Goal: Information Seeking & Learning: Compare options

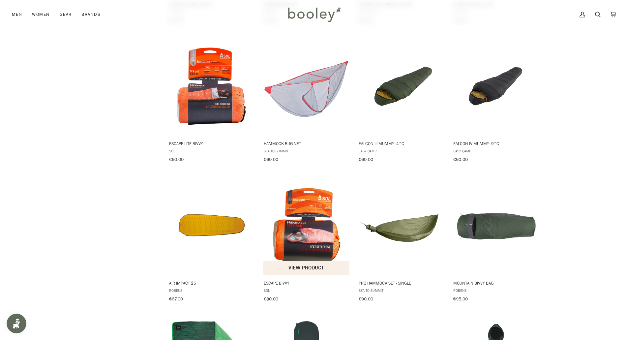
scroll to position [619, 0]
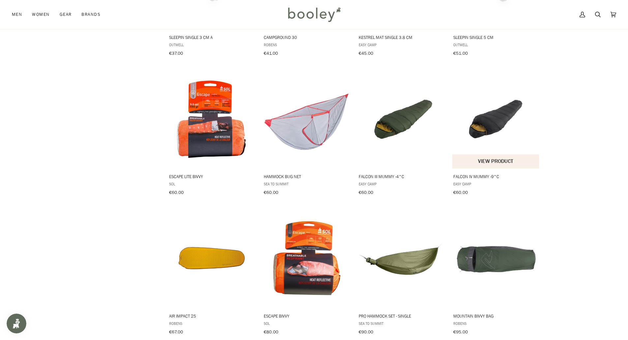
click at [486, 124] on img "Falcon IV Mummy -9°C" at bounding box center [495, 119] width 87 height 87
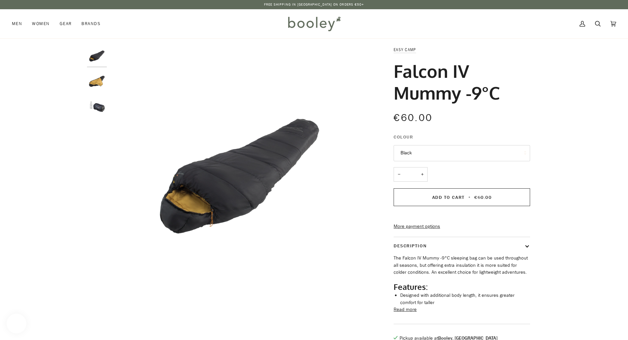
click at [429, 149] on button "Black" at bounding box center [462, 153] width 136 height 16
click at [456, 130] on div "€60.00 Sale • Save" at bounding box center [462, 121] width 136 height 23
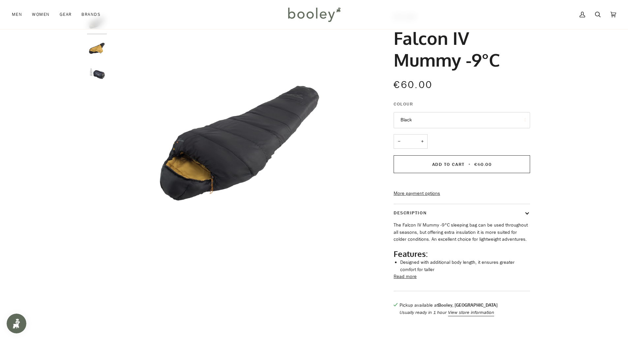
scroll to position [66, 0]
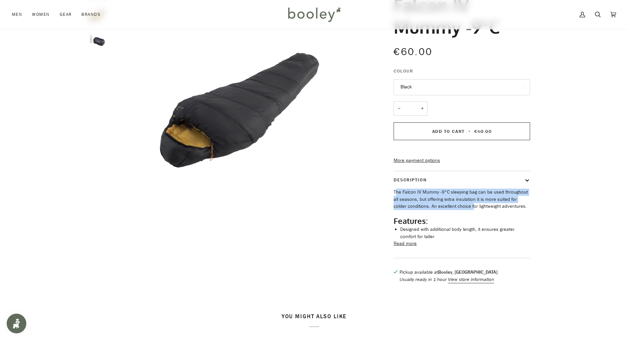
drag, startPoint x: 397, startPoint y: 204, endPoint x: 458, endPoint y: 217, distance: 62.3
click at [458, 210] on p "The Falcon IV Mummy -9°C sleeping bag can be used throughout all seasons, but o…" at bounding box center [462, 199] width 136 height 21
click at [410, 247] on button "Read more" at bounding box center [405, 243] width 23 height 7
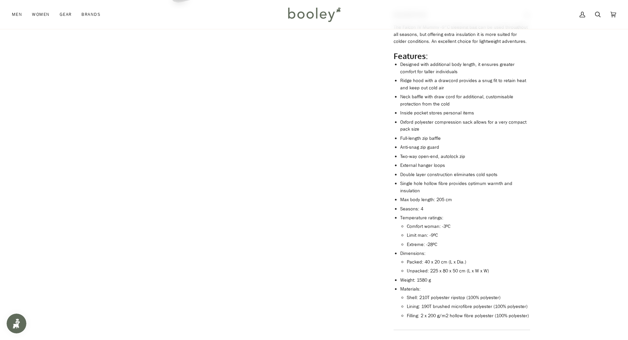
scroll to position [264, 0]
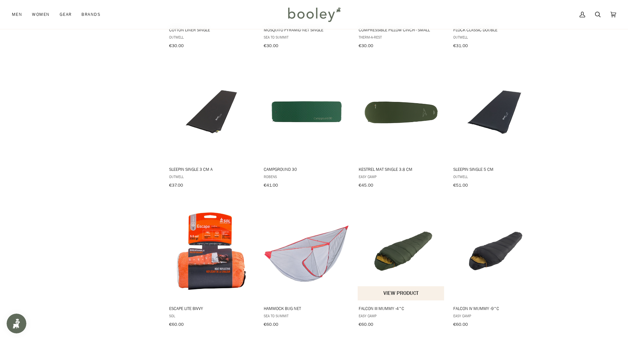
scroll to position [520, 0]
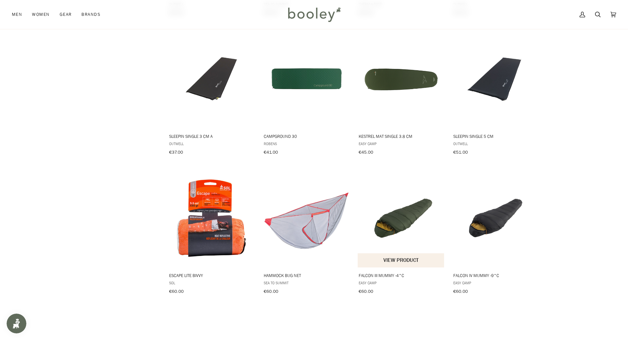
click at [395, 224] on img "Falcon III Mummy -4°C" at bounding box center [401, 217] width 87 height 87
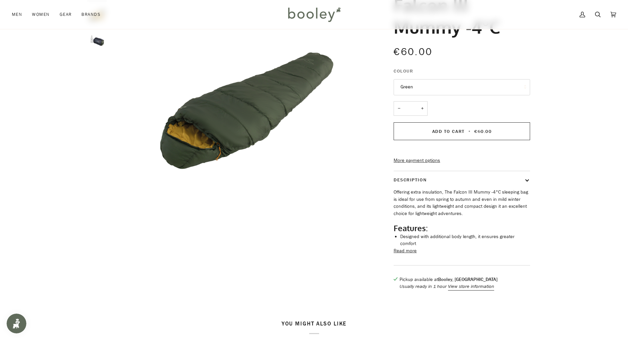
scroll to position [99, 0]
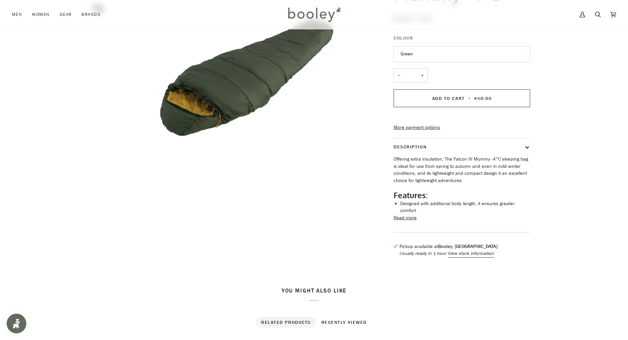
click at [403, 222] on button "Read more" at bounding box center [405, 217] width 23 height 7
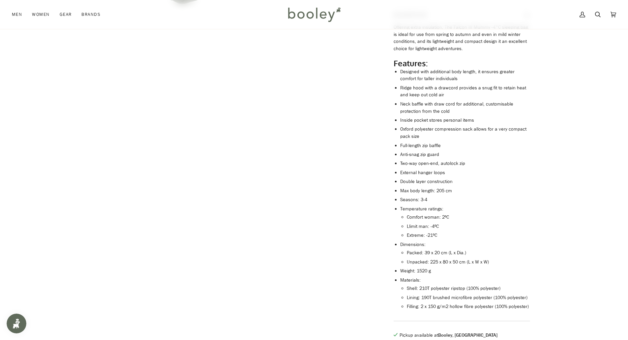
scroll to position [198, 0]
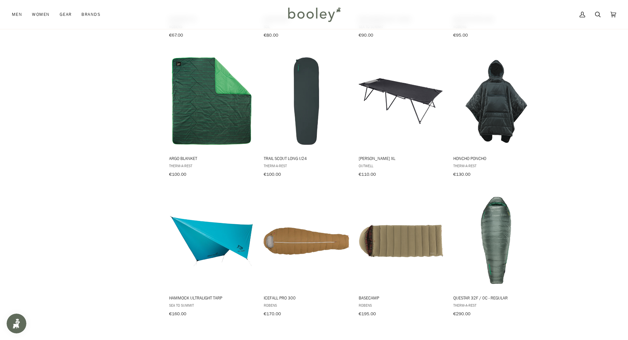
scroll to position [949, 0]
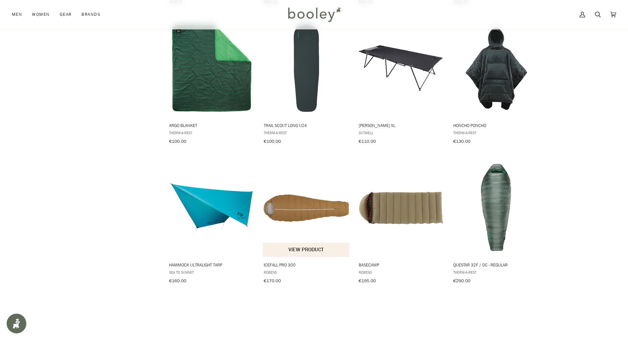
click at [299, 197] on img "Icefall Pro 300" at bounding box center [306, 207] width 87 height 87
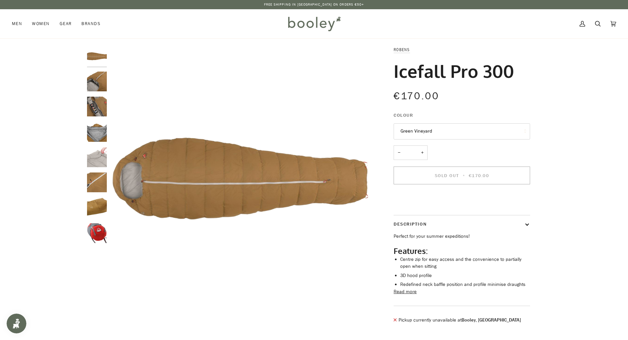
click at [415, 128] on button "Green Vineyard" at bounding box center [462, 131] width 136 height 16
click at [415, 129] on button "Green Vineyard" at bounding box center [462, 131] width 136 height 16
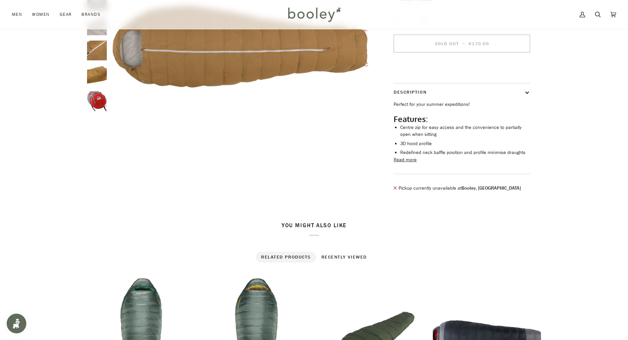
click at [400, 164] on button "Read more" at bounding box center [405, 159] width 23 height 7
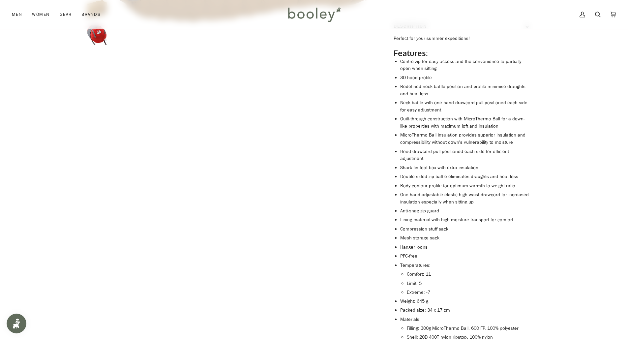
scroll to position [231, 0]
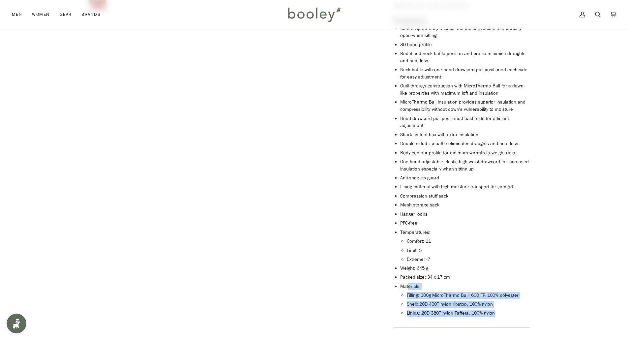
drag, startPoint x: 474, startPoint y: 308, endPoint x: 408, endPoint y: 287, distance: 69.9
click at [408, 288] on ul "Centre zip for easy access and the convenience to partially open when sitting 3…" at bounding box center [465, 171] width 130 height 292
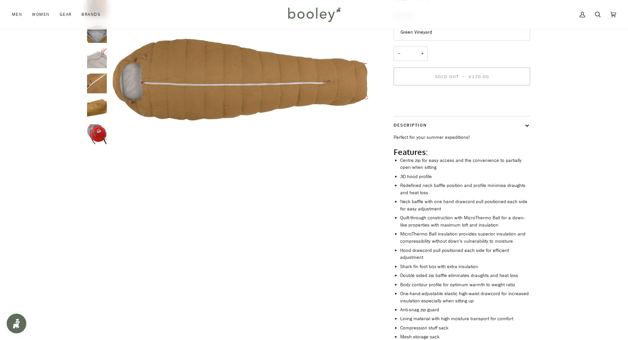
scroll to position [66, 0]
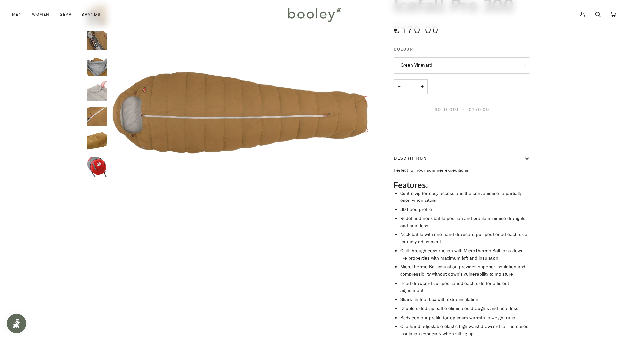
click at [100, 167] on img "Robens Icefall Pro 300 Green Vineyard - Booley Galway" at bounding box center [97, 167] width 20 height 20
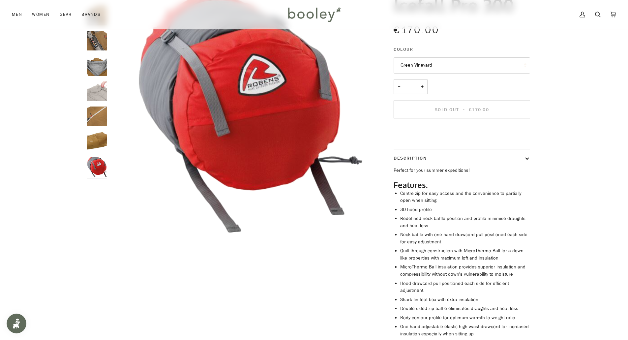
click at [95, 147] on img "Robens Icefall Pro 300 Green Vineyard - Booley Galway" at bounding box center [97, 142] width 20 height 20
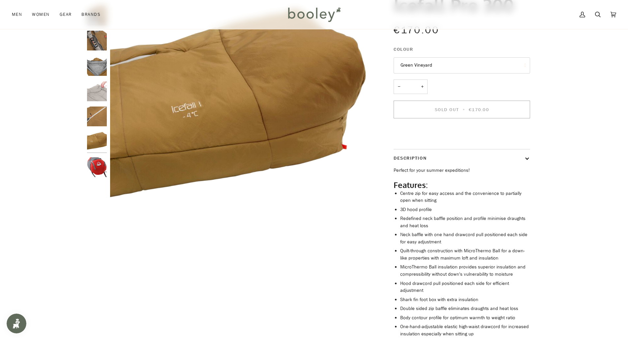
click at [95, 121] on img "Robens Icefall Pro 300 Green Vineyard - Booley Galway" at bounding box center [97, 116] width 20 height 20
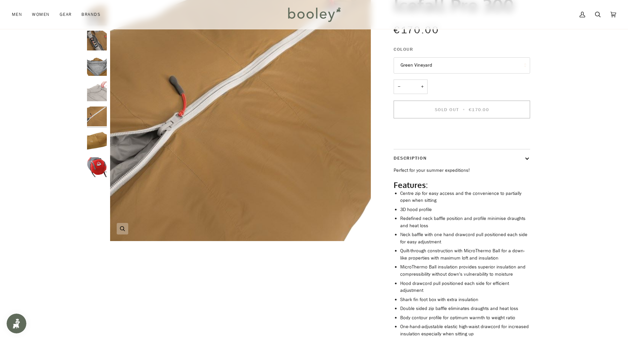
scroll to position [0, 0]
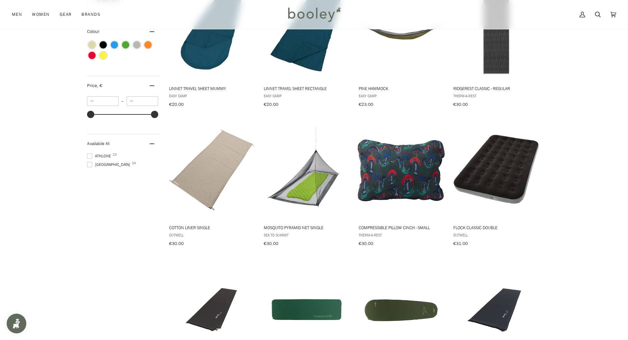
scroll to position [223, 0]
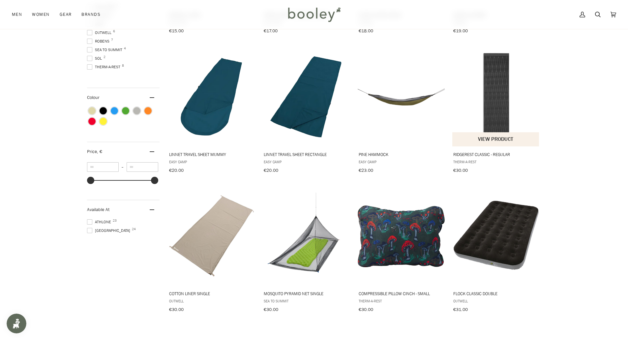
click at [488, 110] on img "RidgeRest Classic - Regular" at bounding box center [495, 96] width 87 height 87
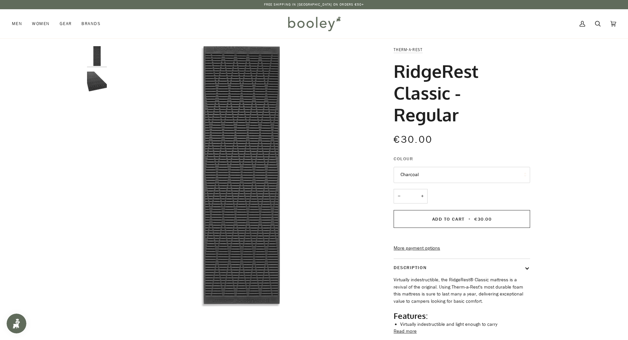
click at [97, 85] on img "RidgeRest Classic Sleeping Pad - Regular Charcoal - Booley Galway" at bounding box center [97, 82] width 20 height 20
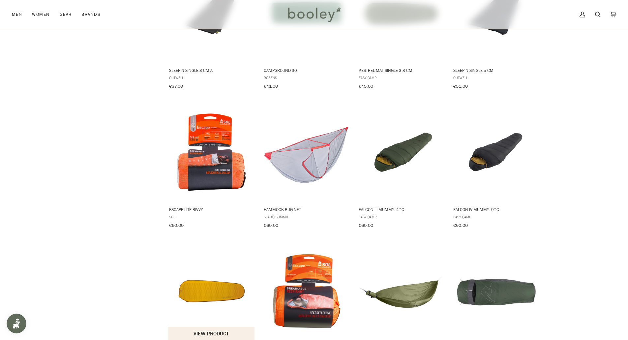
scroll to position [487, 0]
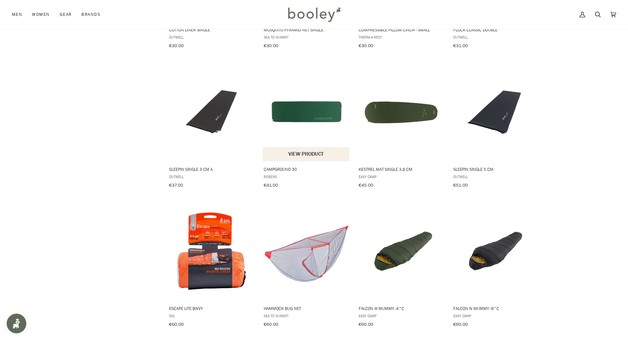
click at [309, 104] on img "Campground 30" at bounding box center [306, 111] width 87 height 87
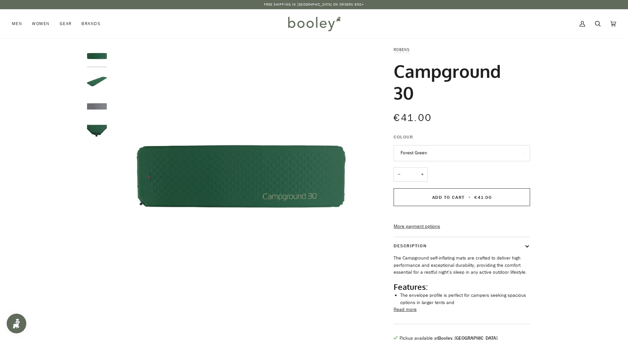
click at [96, 85] on img "Robens Campground 30 Forest Green - Booley Galway" at bounding box center [97, 82] width 20 height 20
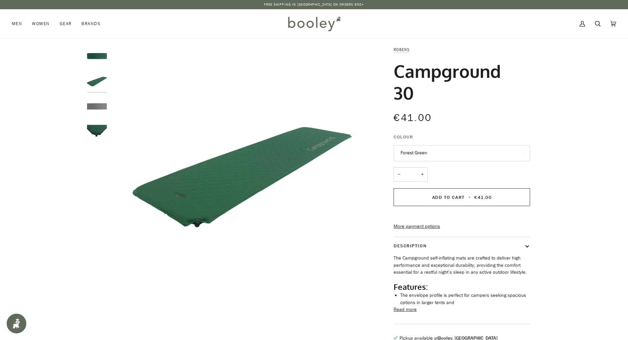
click at [99, 106] on img "Robens Campground 30 Forest Green - Booley Galway" at bounding box center [97, 107] width 20 height 20
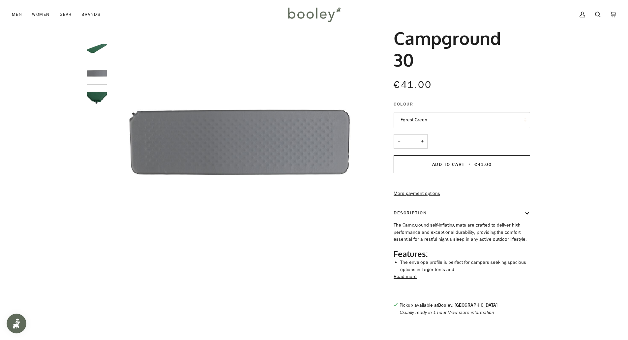
scroll to position [66, 0]
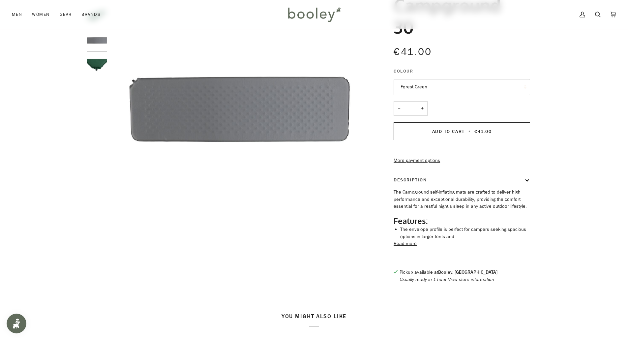
click at [405, 247] on button "Read more" at bounding box center [405, 243] width 23 height 7
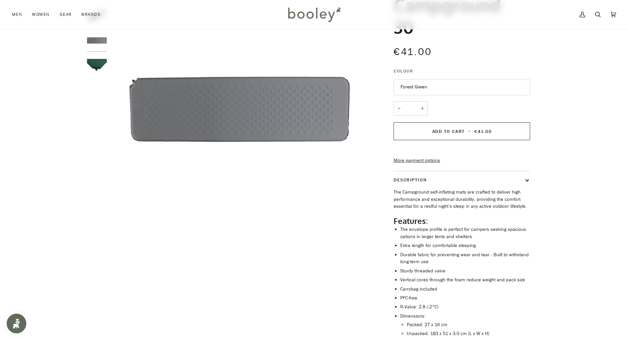
scroll to position [99, 0]
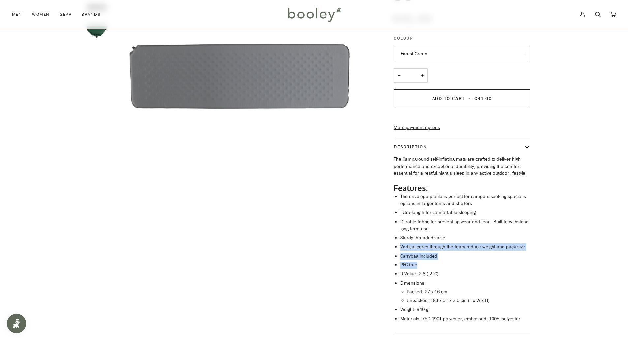
drag, startPoint x: 401, startPoint y: 256, endPoint x: 427, endPoint y: 271, distance: 29.5
click at [427, 271] on ul "The envelope profile is perfect for campers seeking spacious options in larger …" at bounding box center [465, 258] width 130 height 130
click at [423, 260] on li "Carrybag included" at bounding box center [465, 256] width 130 height 7
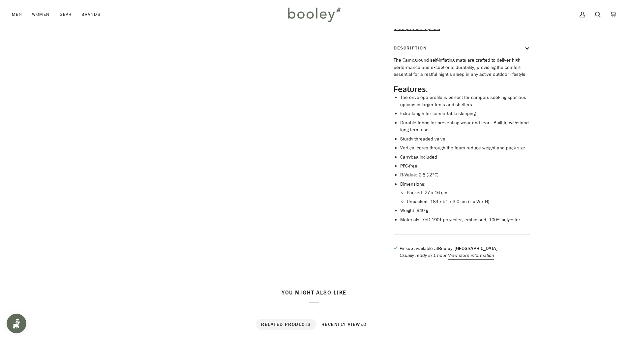
scroll to position [0, 0]
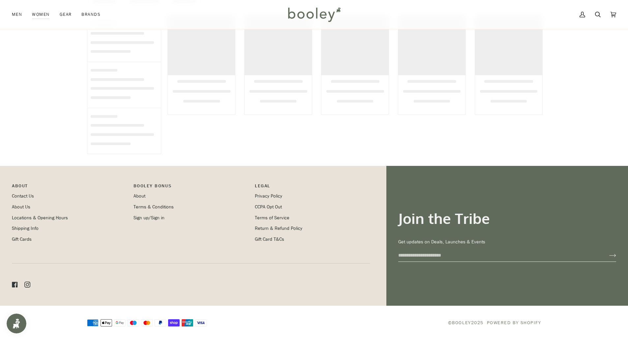
scroll to position [1377, 0]
